Goal: Task Accomplishment & Management: Complete application form

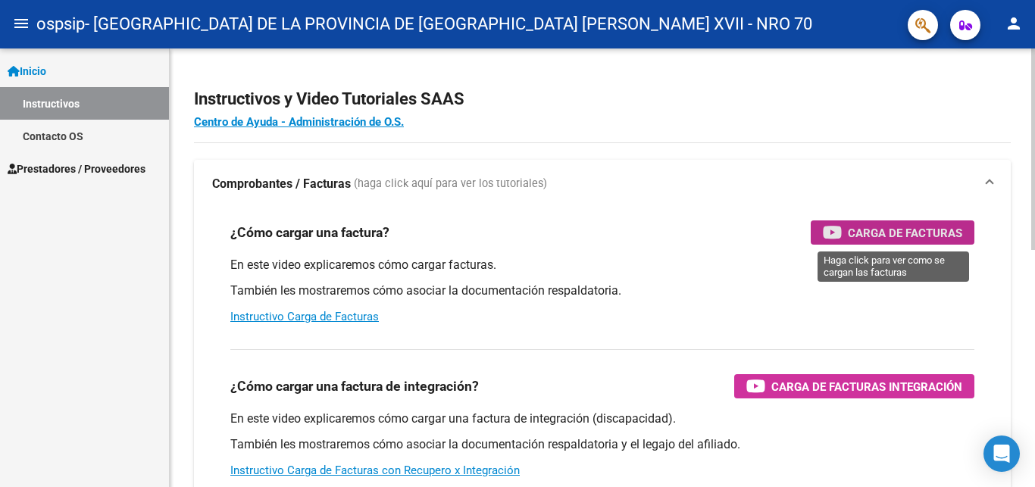
click at [922, 225] on span "Carga de Facturas" at bounding box center [905, 232] width 114 height 19
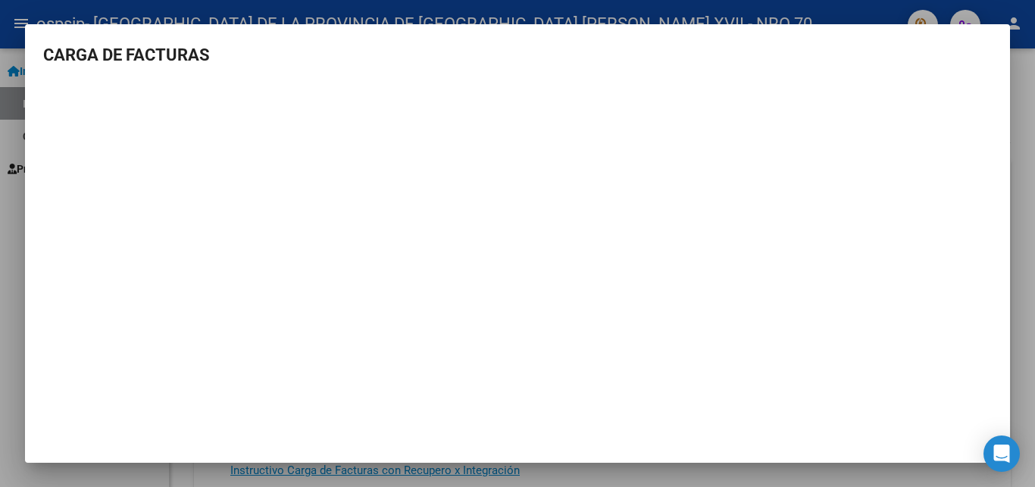
click at [1021, 91] on div at bounding box center [517, 243] width 1035 height 487
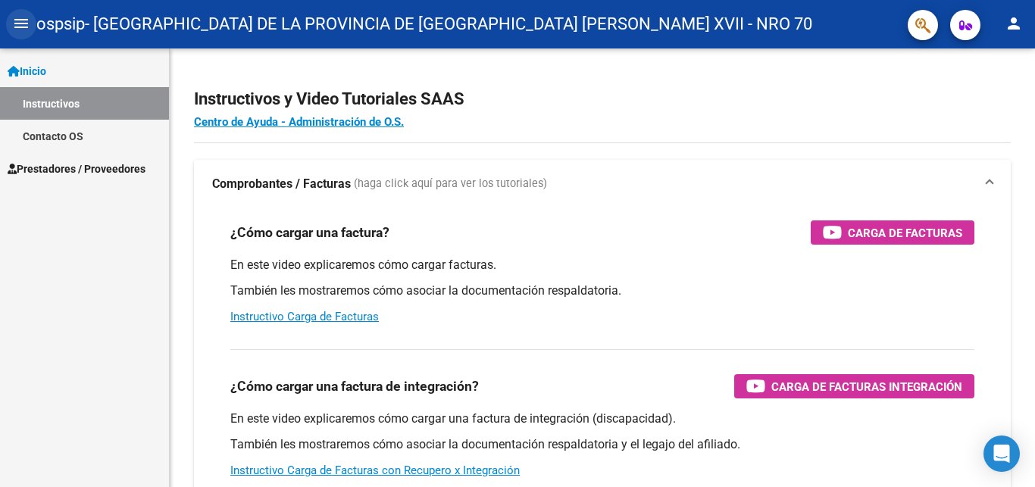
click at [17, 21] on mat-icon "menu" at bounding box center [21, 23] width 18 height 18
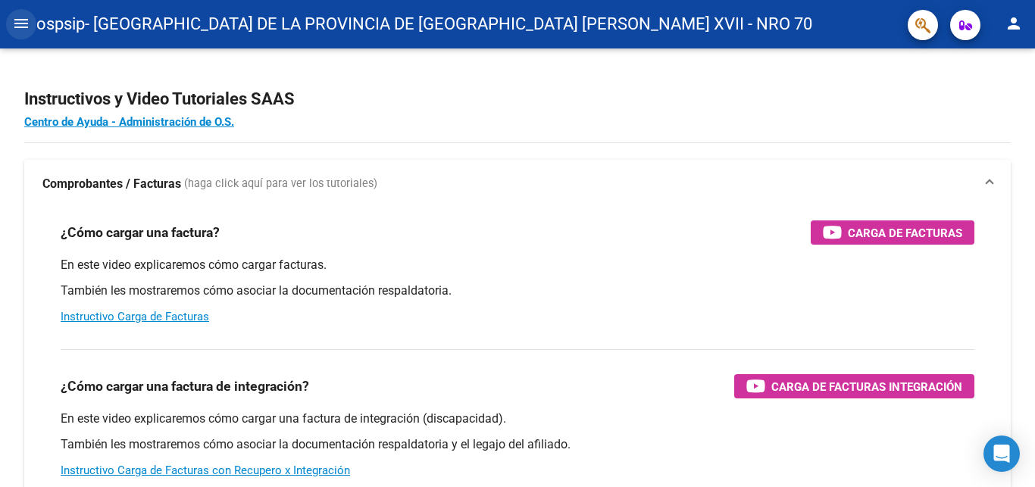
click at [17, 21] on mat-icon "menu" at bounding box center [21, 23] width 18 height 18
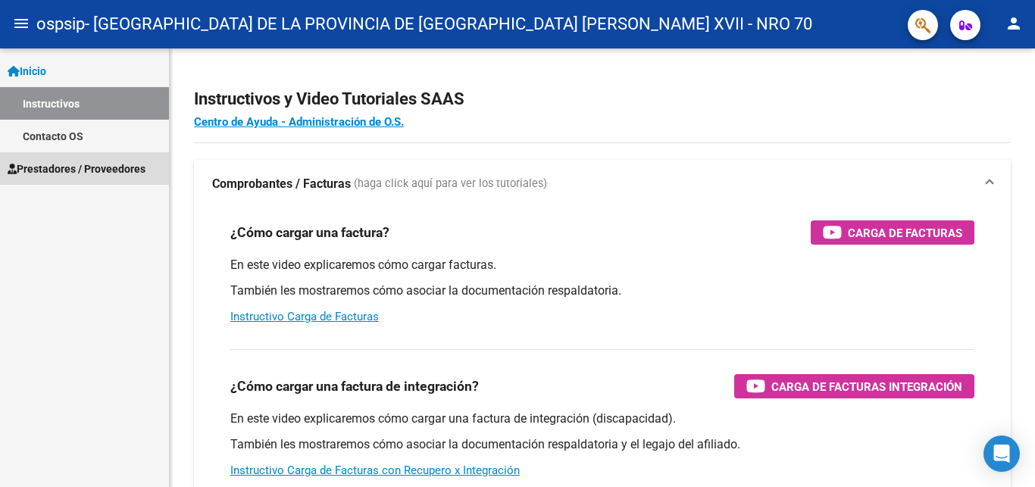
click at [73, 167] on span "Prestadores / Proveedores" at bounding box center [77, 169] width 138 height 17
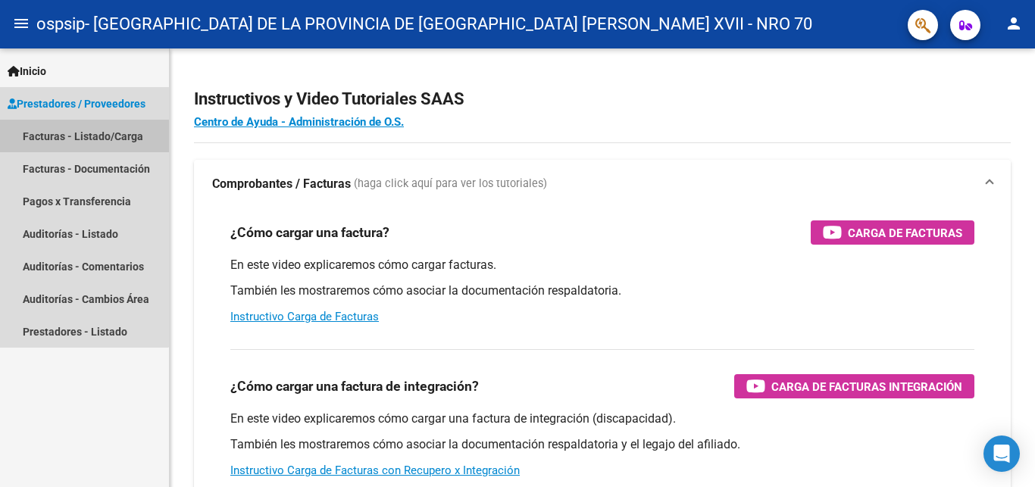
click at [71, 137] on link "Facturas - Listado/Carga" at bounding box center [84, 136] width 169 height 33
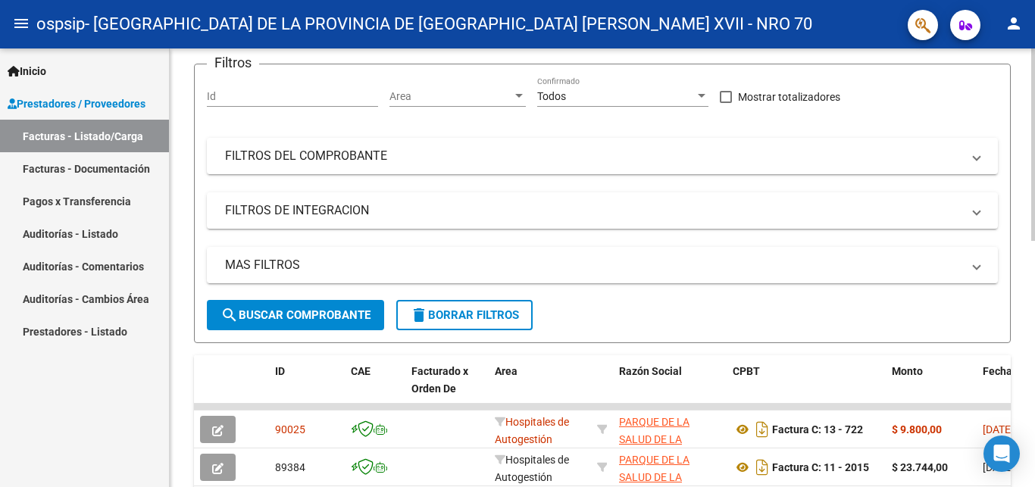
scroll to position [309, 0]
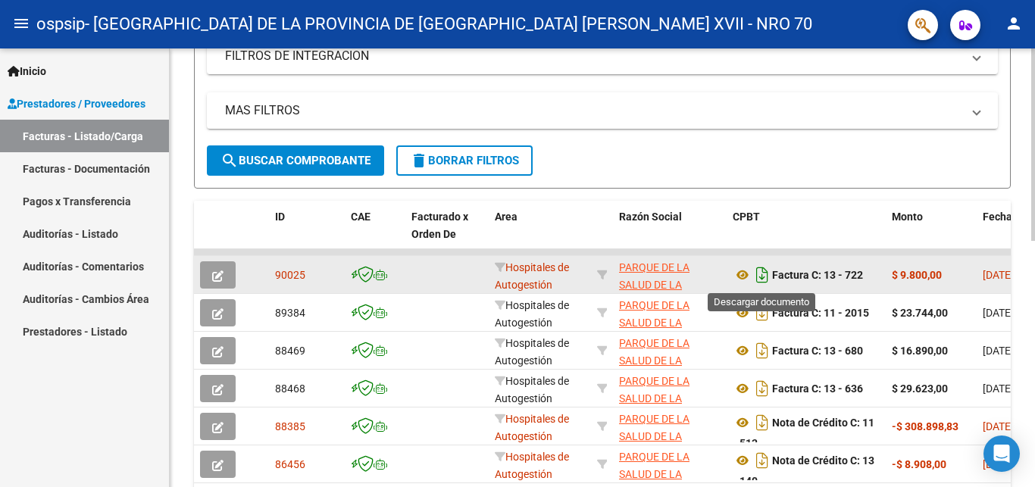
click at [768, 276] on icon "Descargar documento" at bounding box center [762, 275] width 20 height 24
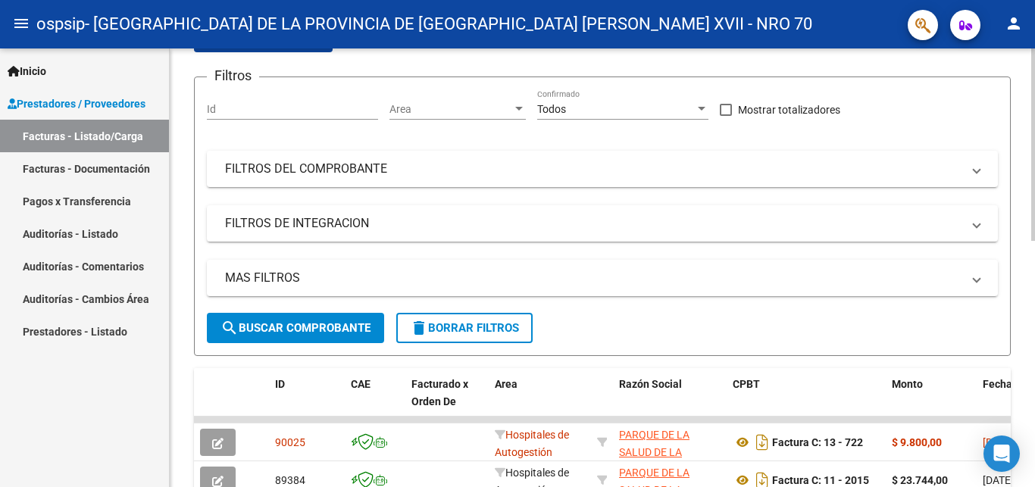
scroll to position [77, 0]
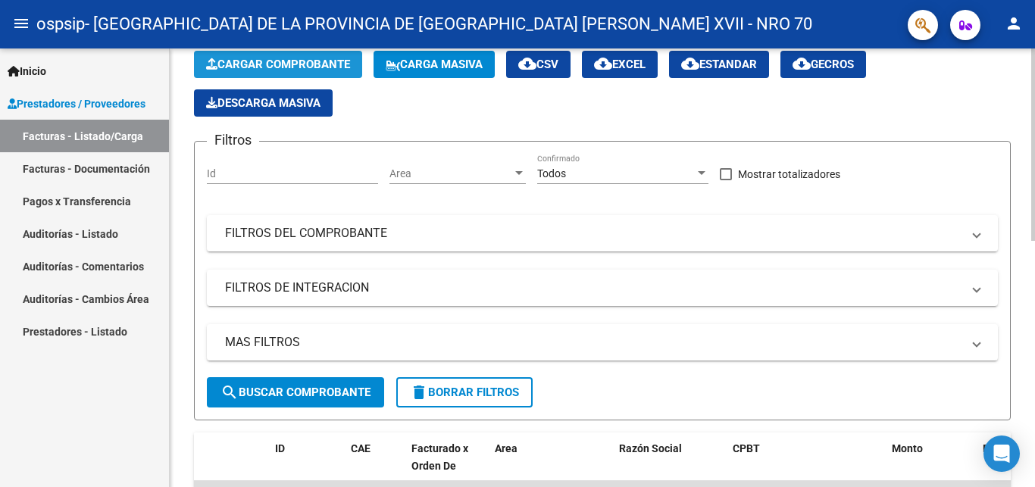
click at [277, 61] on span "Cargar Comprobante" at bounding box center [278, 65] width 144 height 14
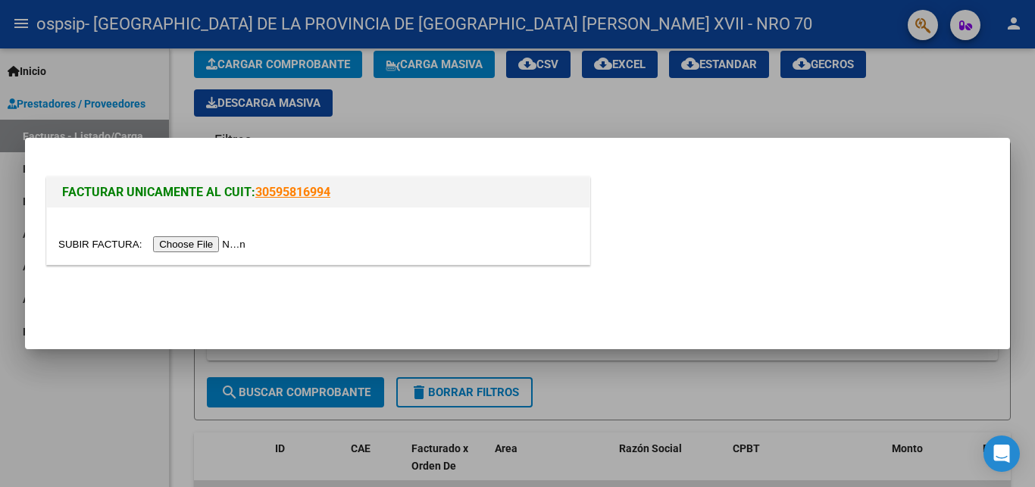
click at [101, 242] on input "file" at bounding box center [154, 244] width 192 height 16
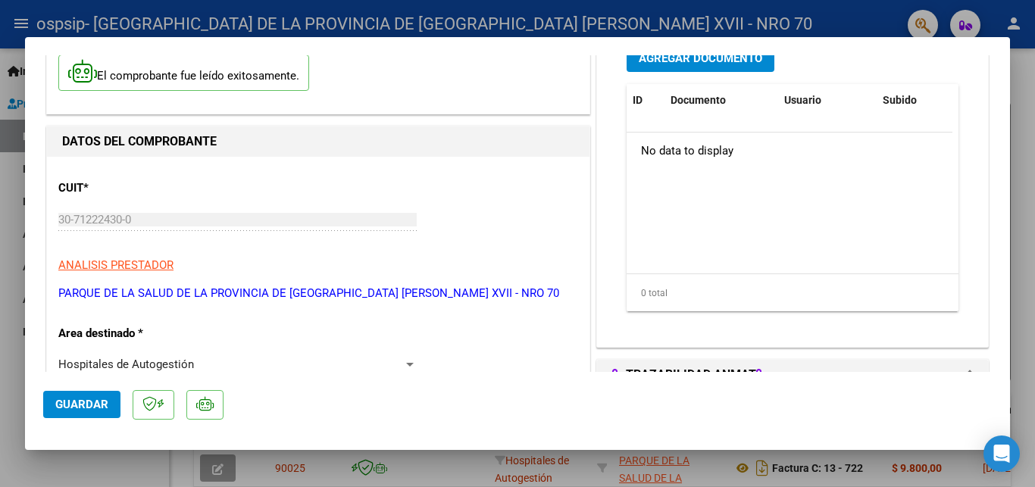
scroll to position [0, 0]
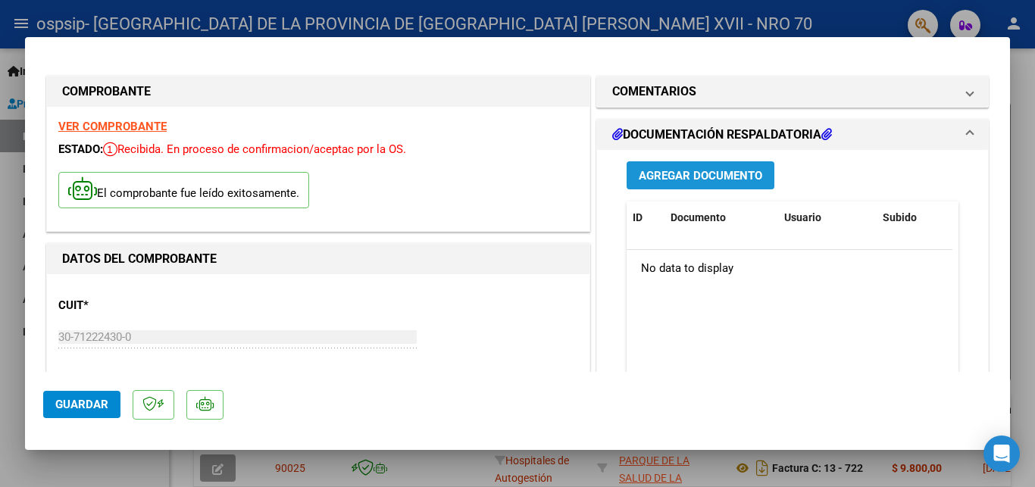
click at [751, 178] on span "Agregar Documento" at bounding box center [700, 176] width 123 height 14
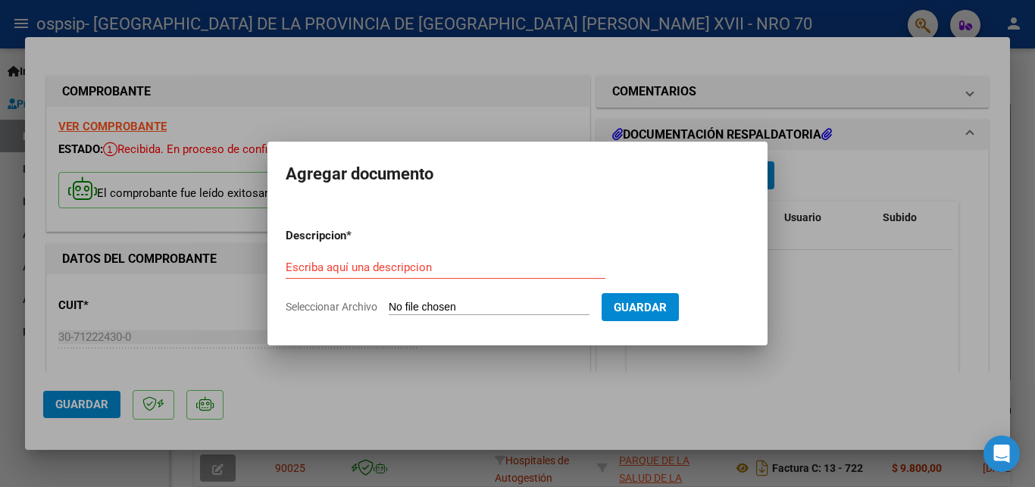
click at [799, 286] on div at bounding box center [517, 243] width 1035 height 487
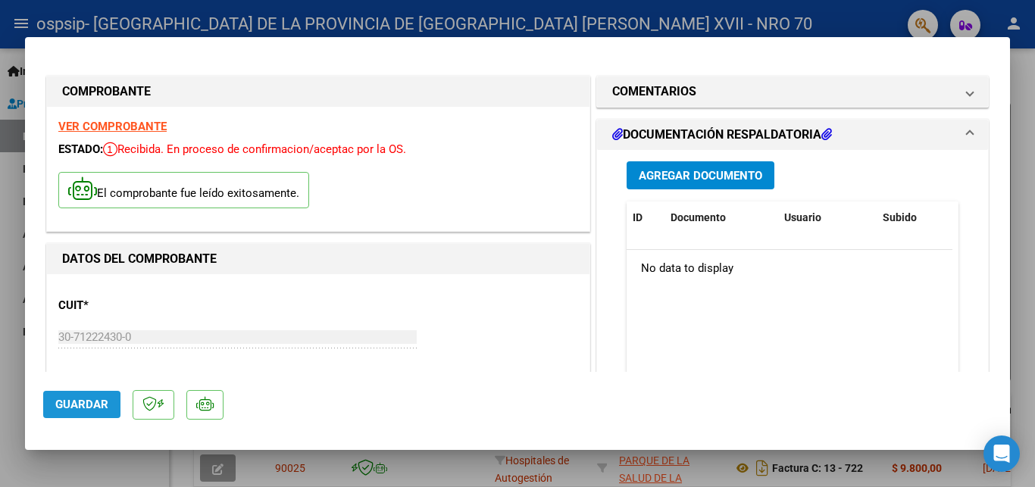
click at [77, 406] on span "Guardar" at bounding box center [81, 405] width 53 height 14
click at [98, 405] on span "Guardar" at bounding box center [81, 405] width 53 height 14
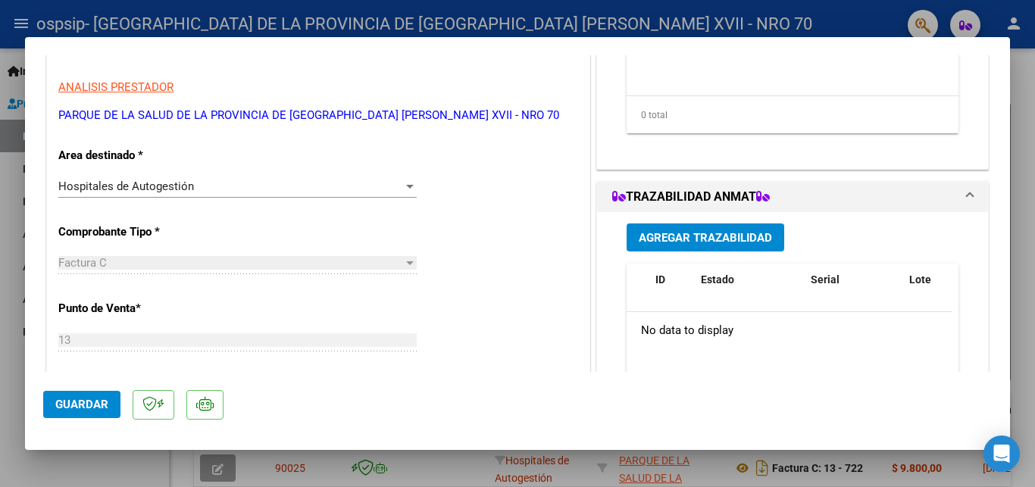
scroll to position [302, 0]
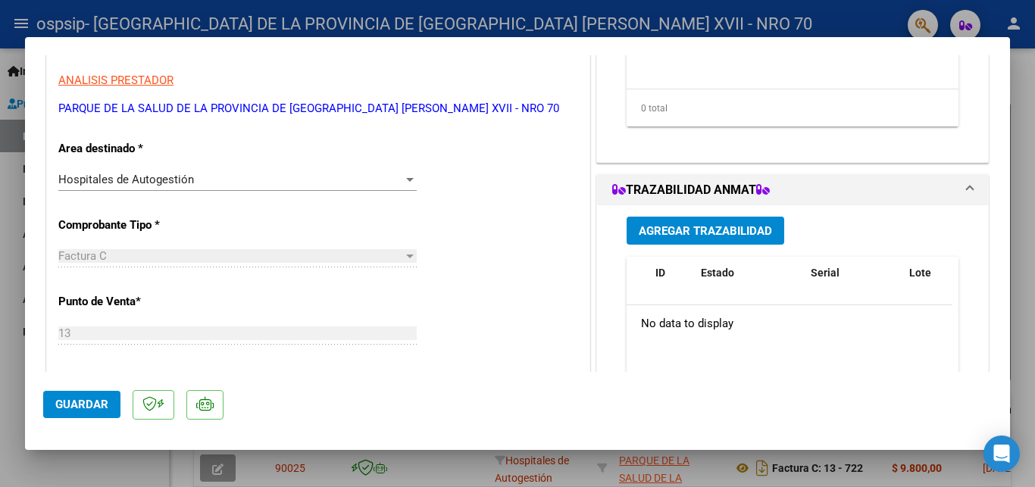
click at [128, 177] on span "Hospitales de Autogestión" at bounding box center [126, 180] width 136 height 14
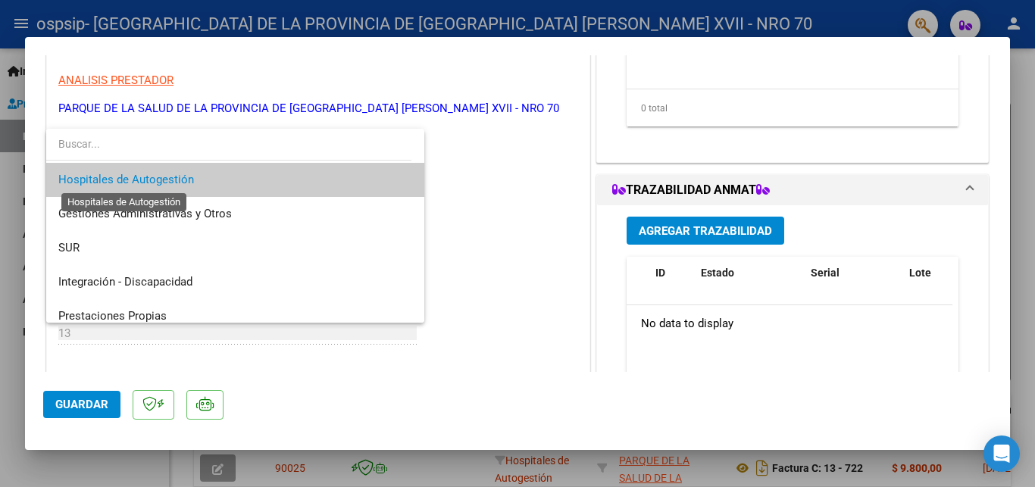
click at [128, 177] on span "Hospitales de Autogestión" at bounding box center [126, 180] width 136 height 14
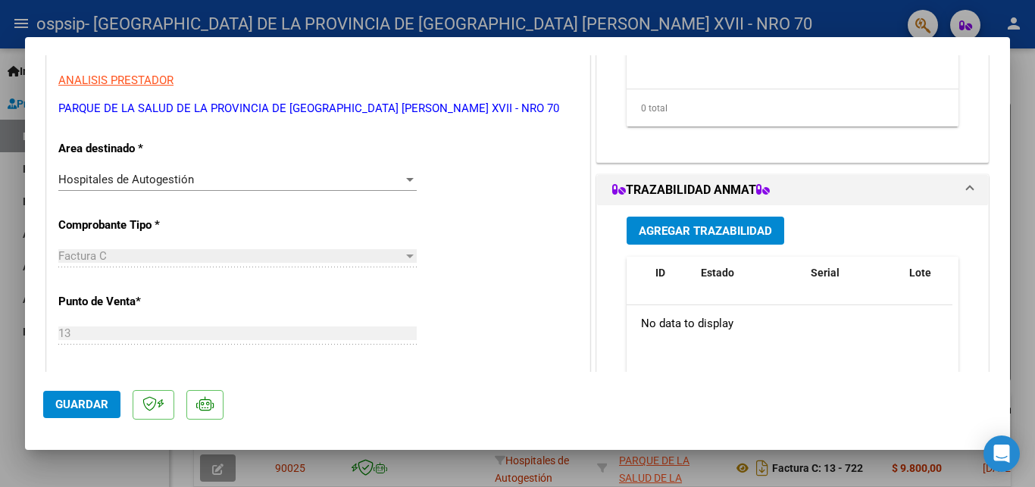
click at [273, 252] on div "Factura C" at bounding box center [230, 256] width 345 height 14
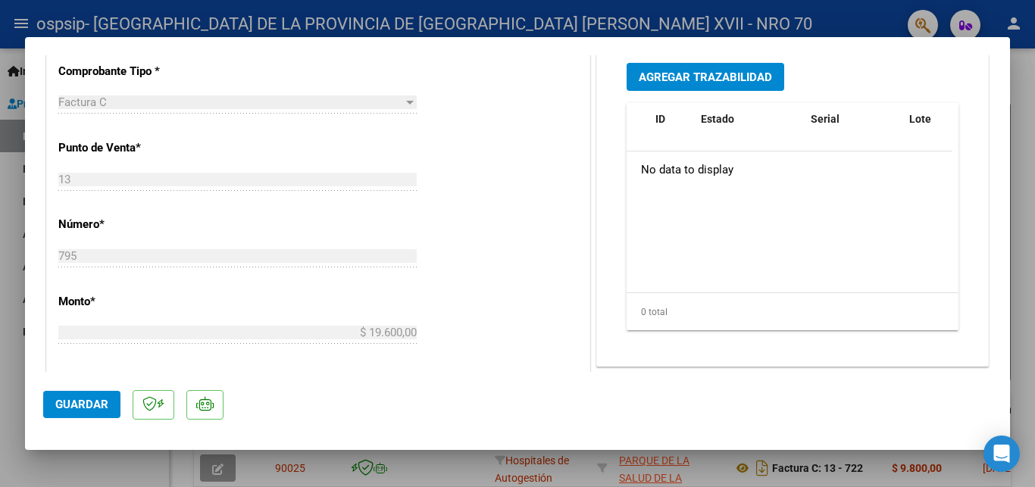
scroll to position [548, 0]
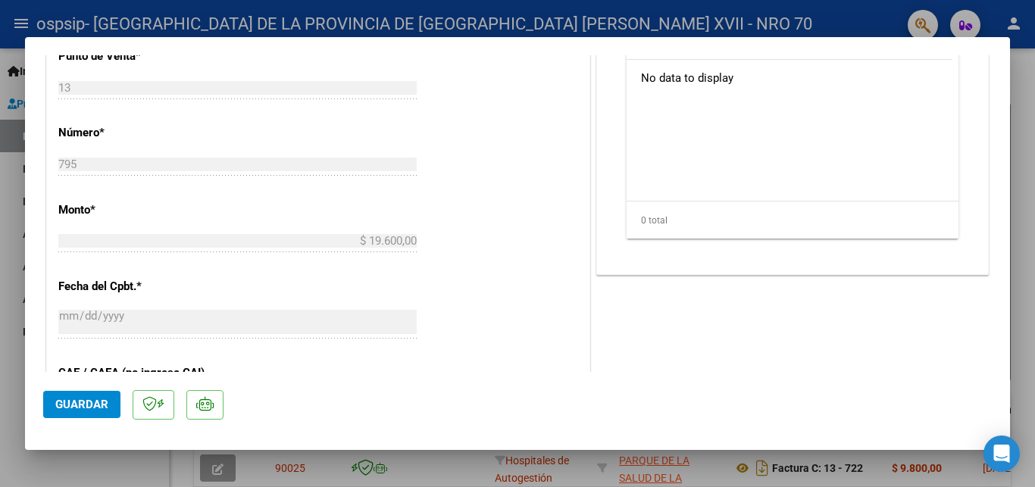
click at [172, 233] on div "$ 19.600,00 Ingresar el monto" at bounding box center [237, 241] width 358 height 23
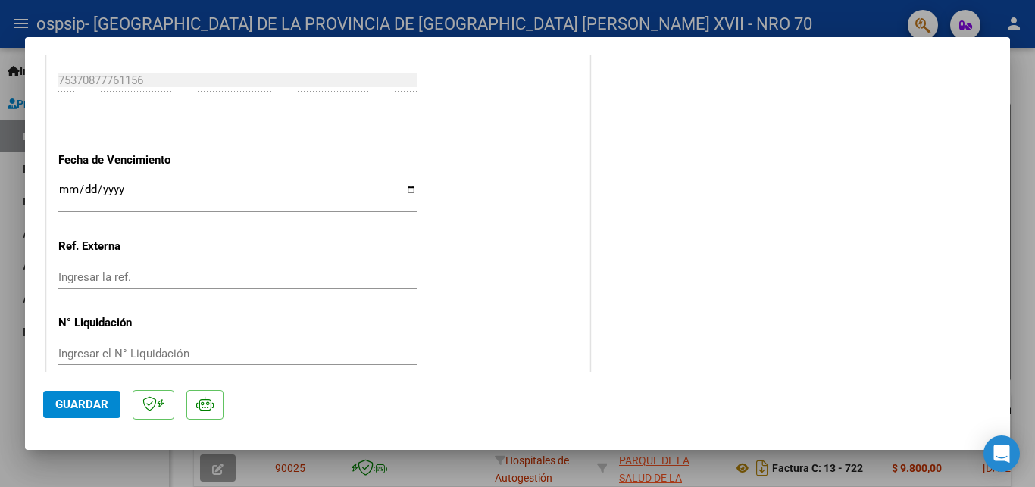
scroll to position [875, 0]
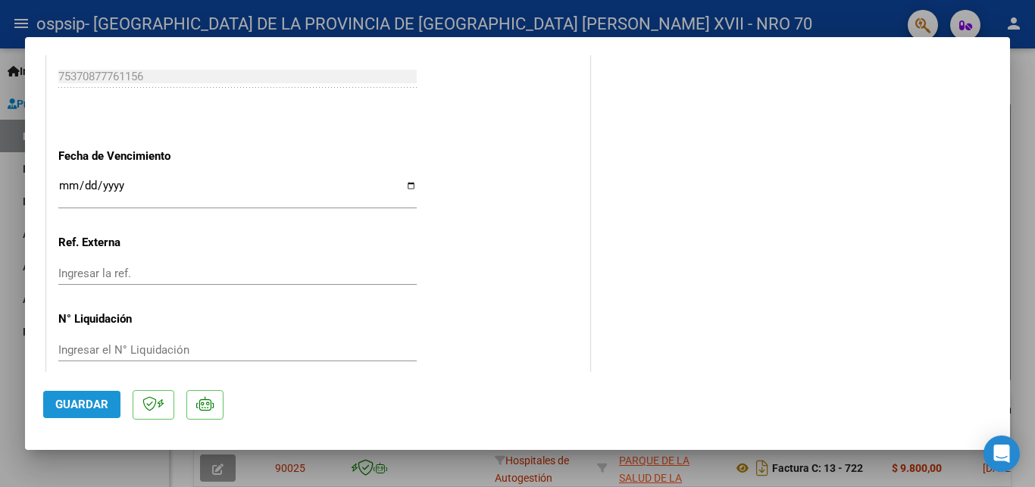
click at [95, 403] on span "Guardar" at bounding box center [81, 405] width 53 height 14
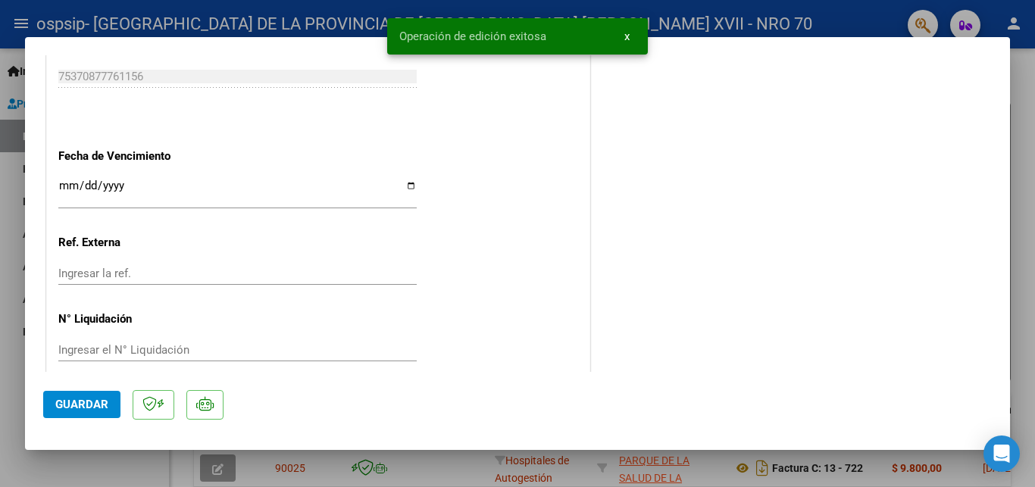
click at [1034, 174] on div at bounding box center [517, 243] width 1035 height 487
type input "$ 0,00"
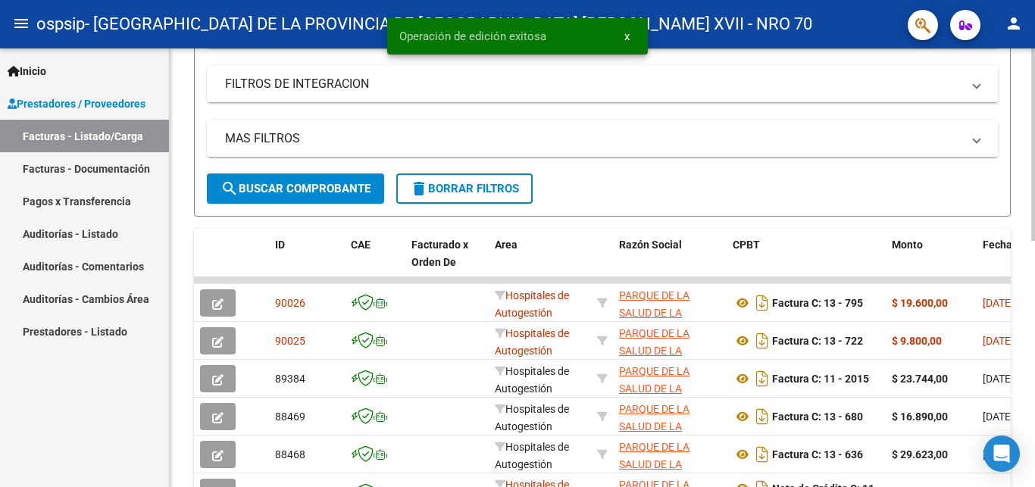
scroll to position [309, 0]
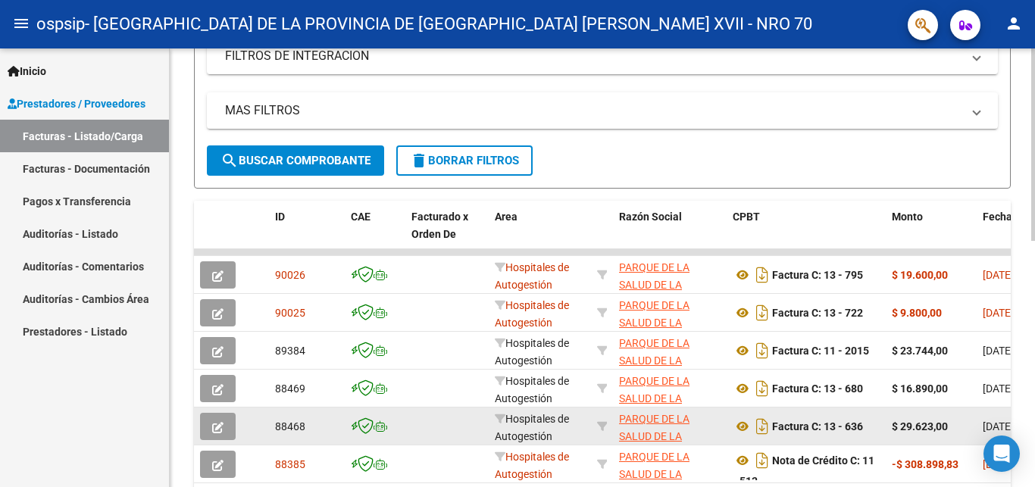
click at [917, 437] on datatable-body-cell "$ 29.623,00" at bounding box center [931, 426] width 91 height 37
drag, startPoint x: 983, startPoint y: 432, endPoint x: 739, endPoint y: 398, distance: 245.4
click at [983, 418] on div "[DATE]" at bounding box center [1011, 426] width 56 height 17
